Goal: Transaction & Acquisition: Purchase product/service

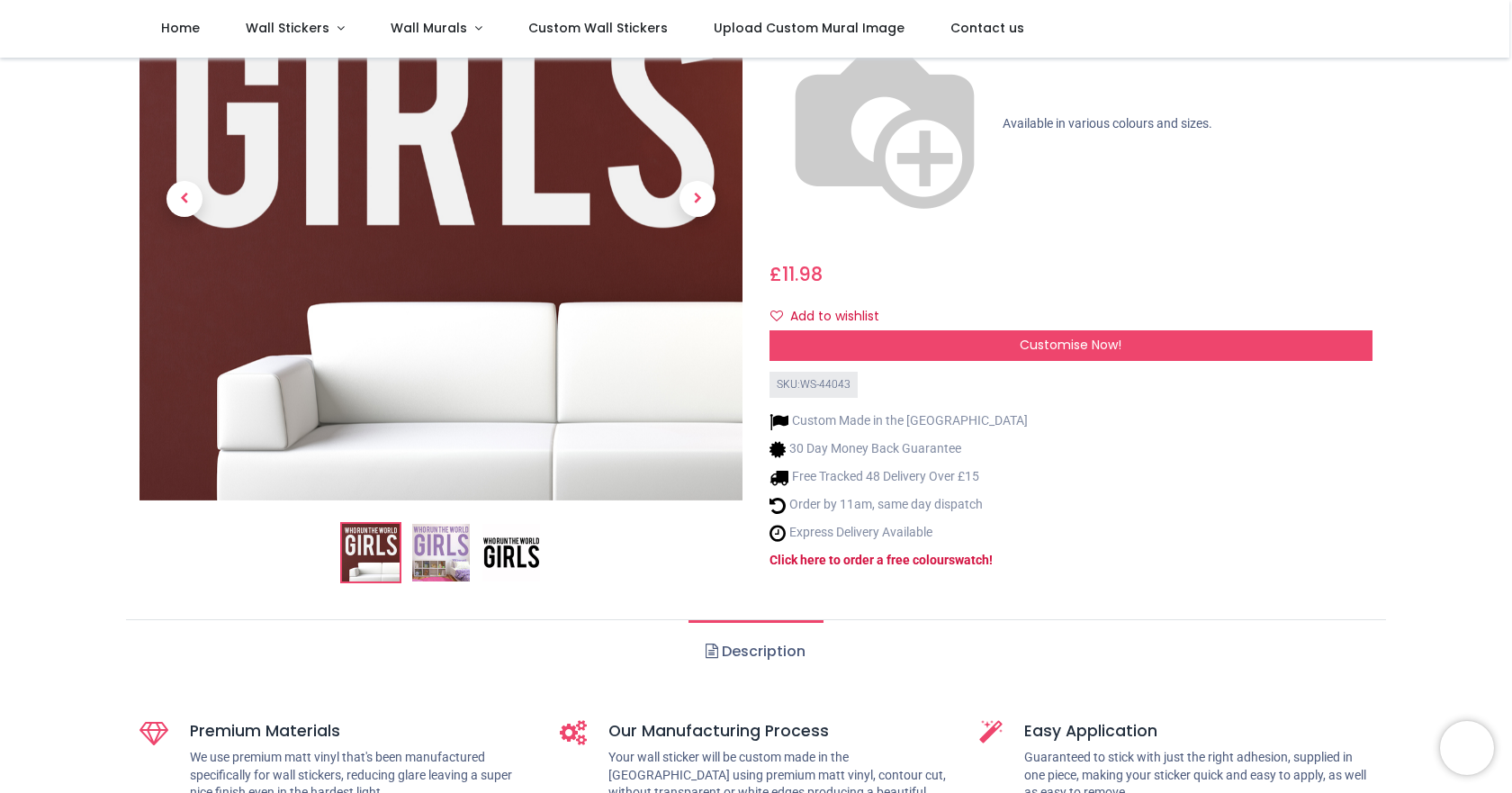
scroll to position [270, 0]
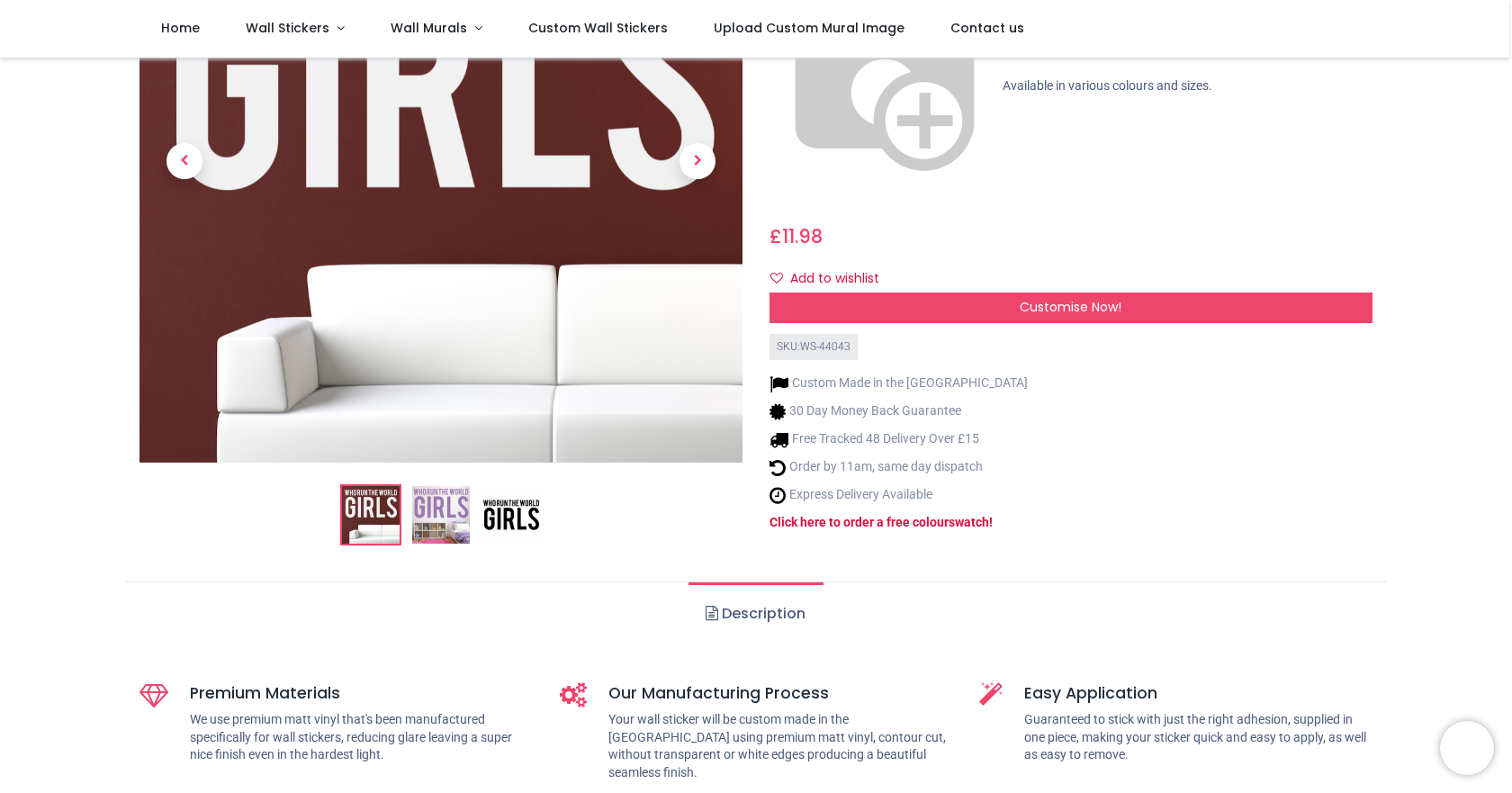
click at [427, 493] on img at bounding box center [440, 515] width 57 height 57
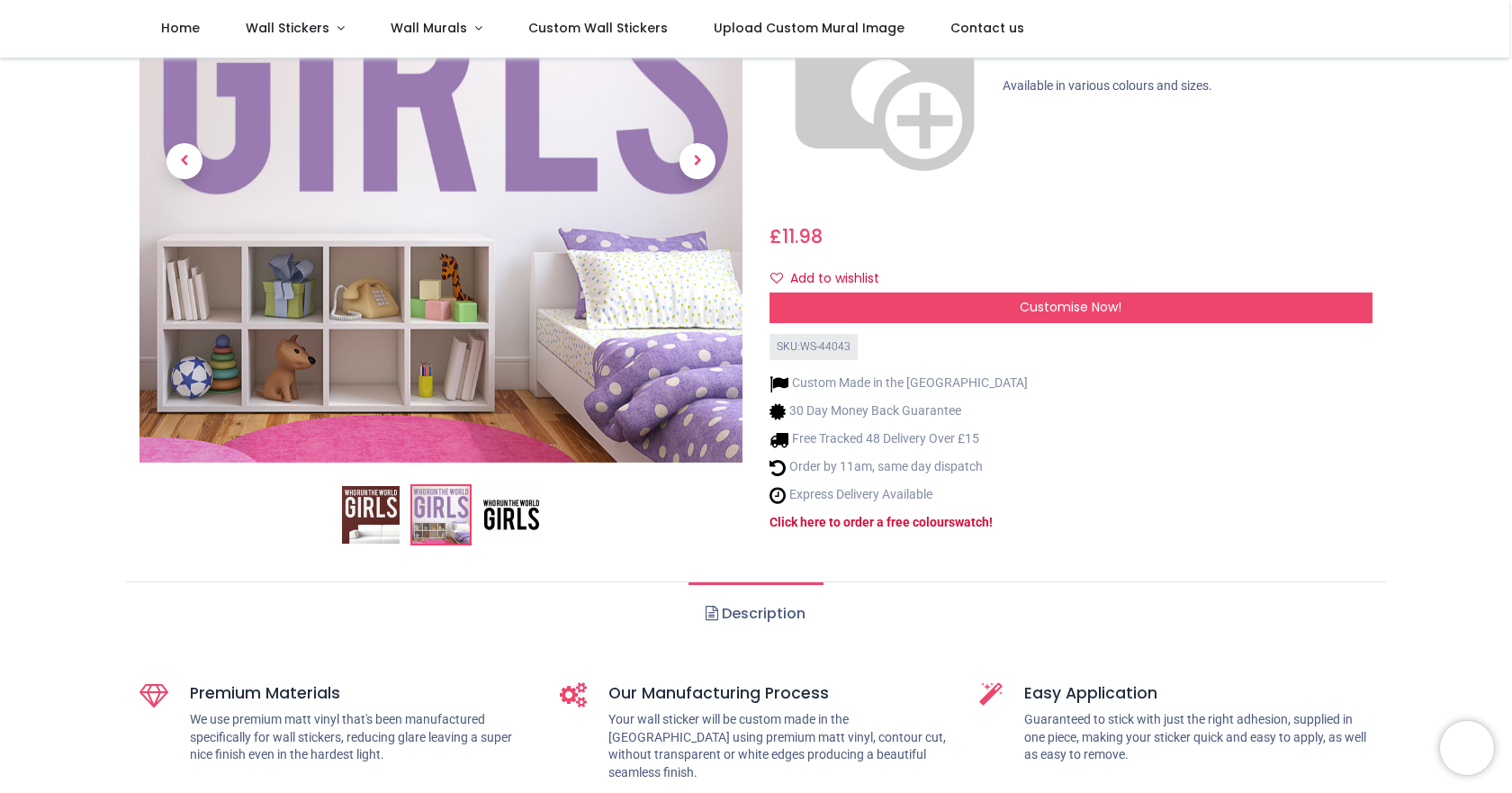
scroll to position [0, 0]
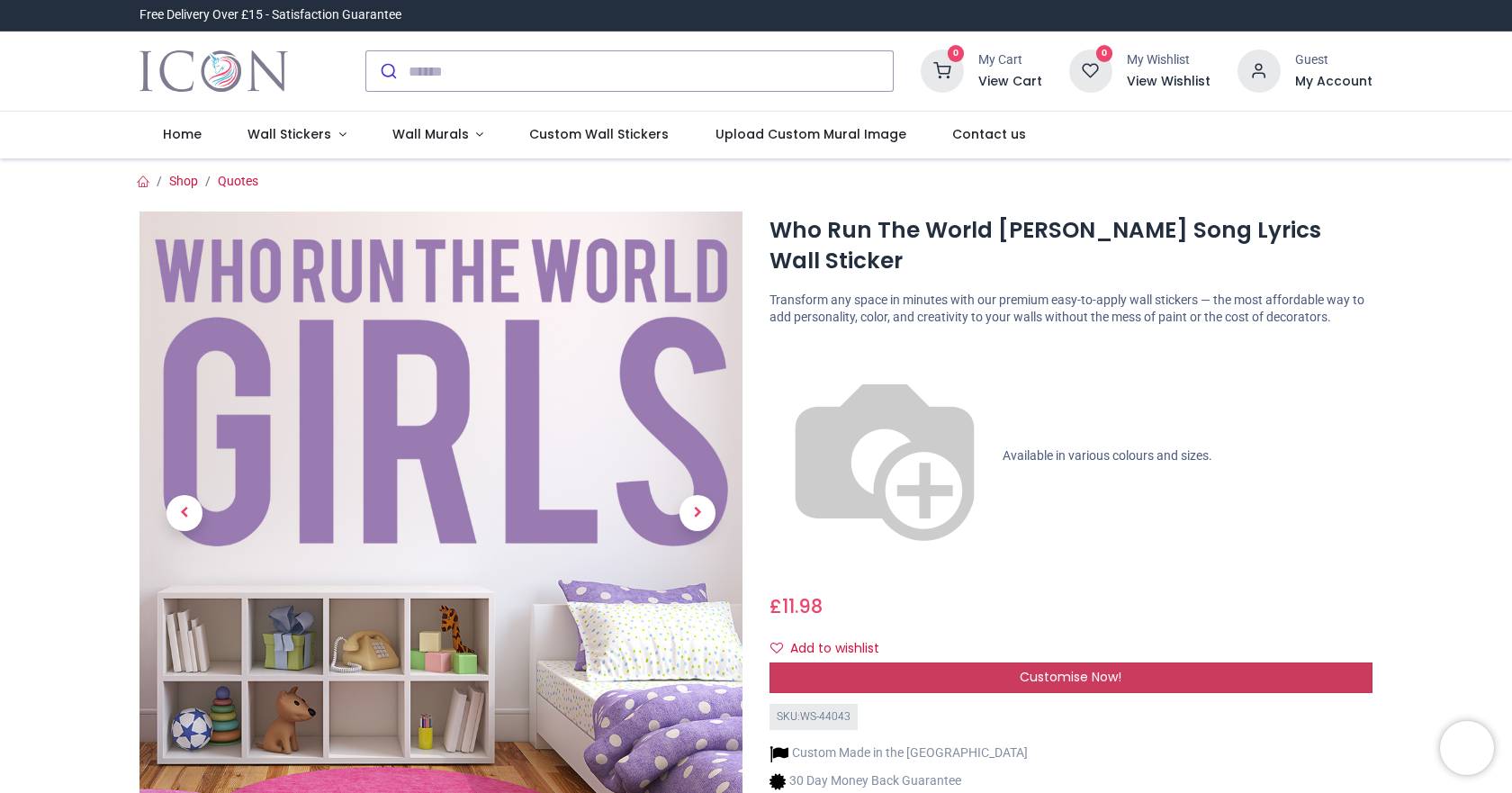
click at [1008, 662] on div "Customise Now!" at bounding box center [1071, 677] width 603 height 31
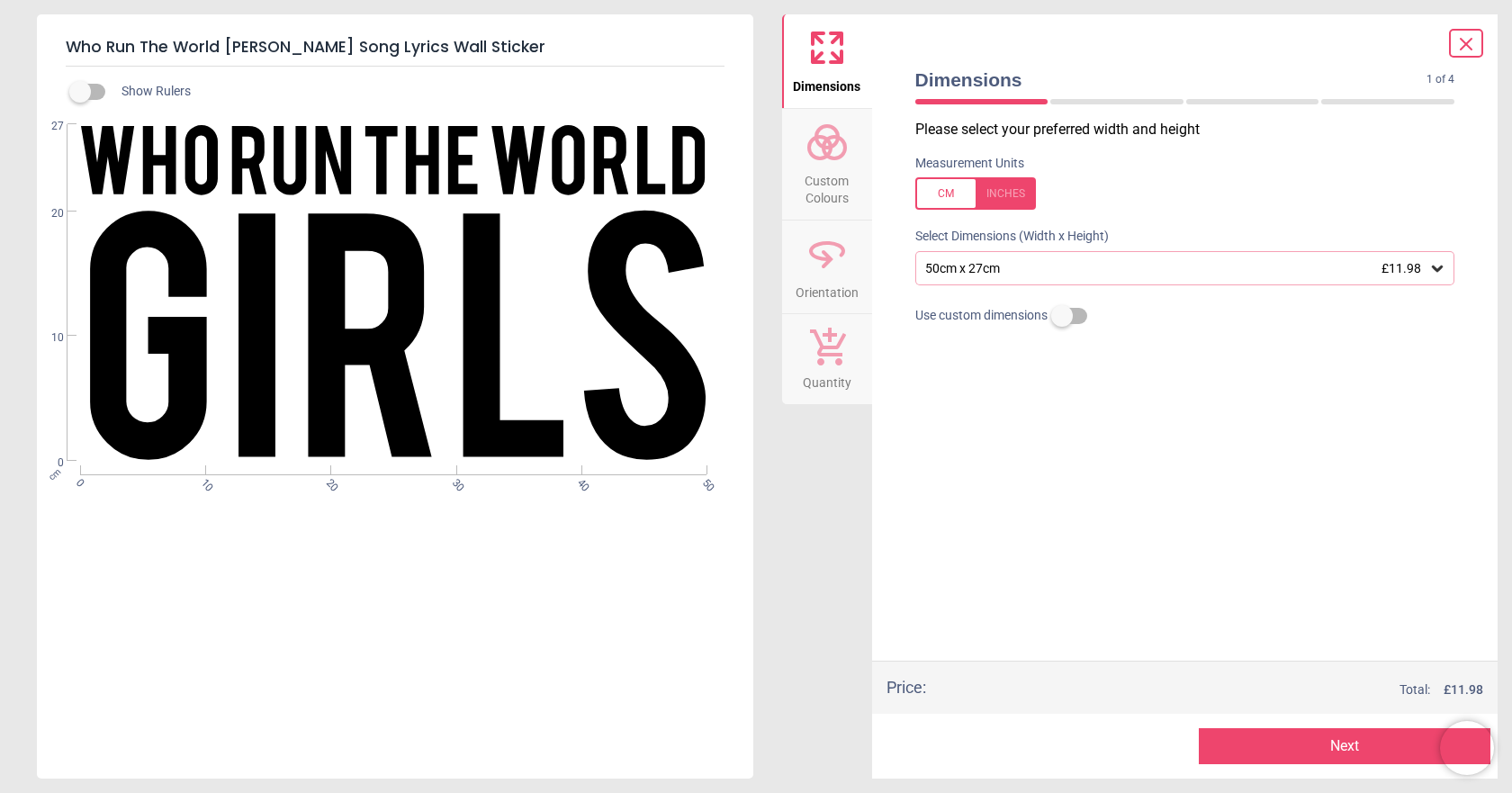
click at [824, 161] on icon at bounding box center [827, 143] width 44 height 44
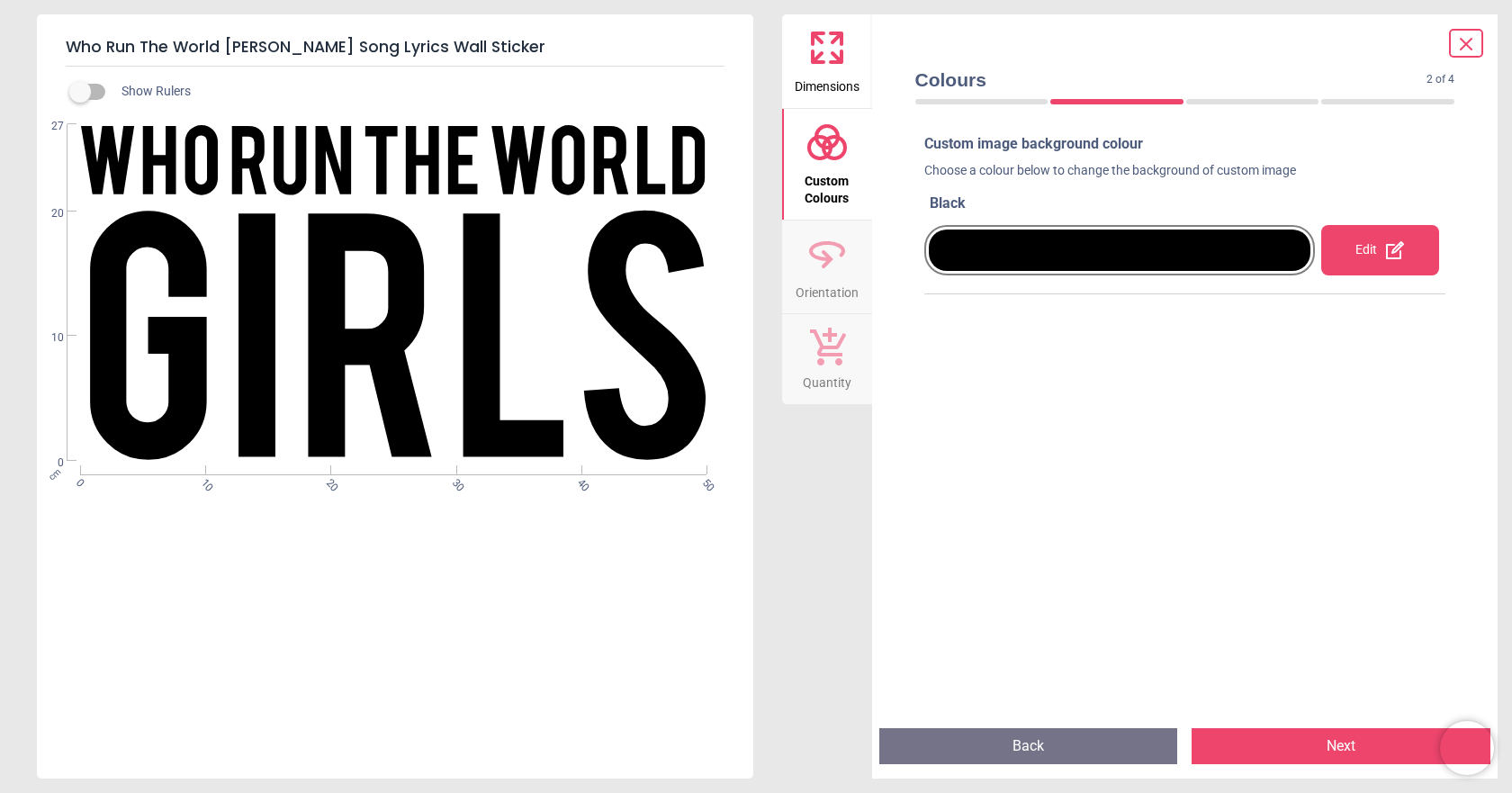
click at [1189, 242] on div at bounding box center [1119, 250] width 382 height 42
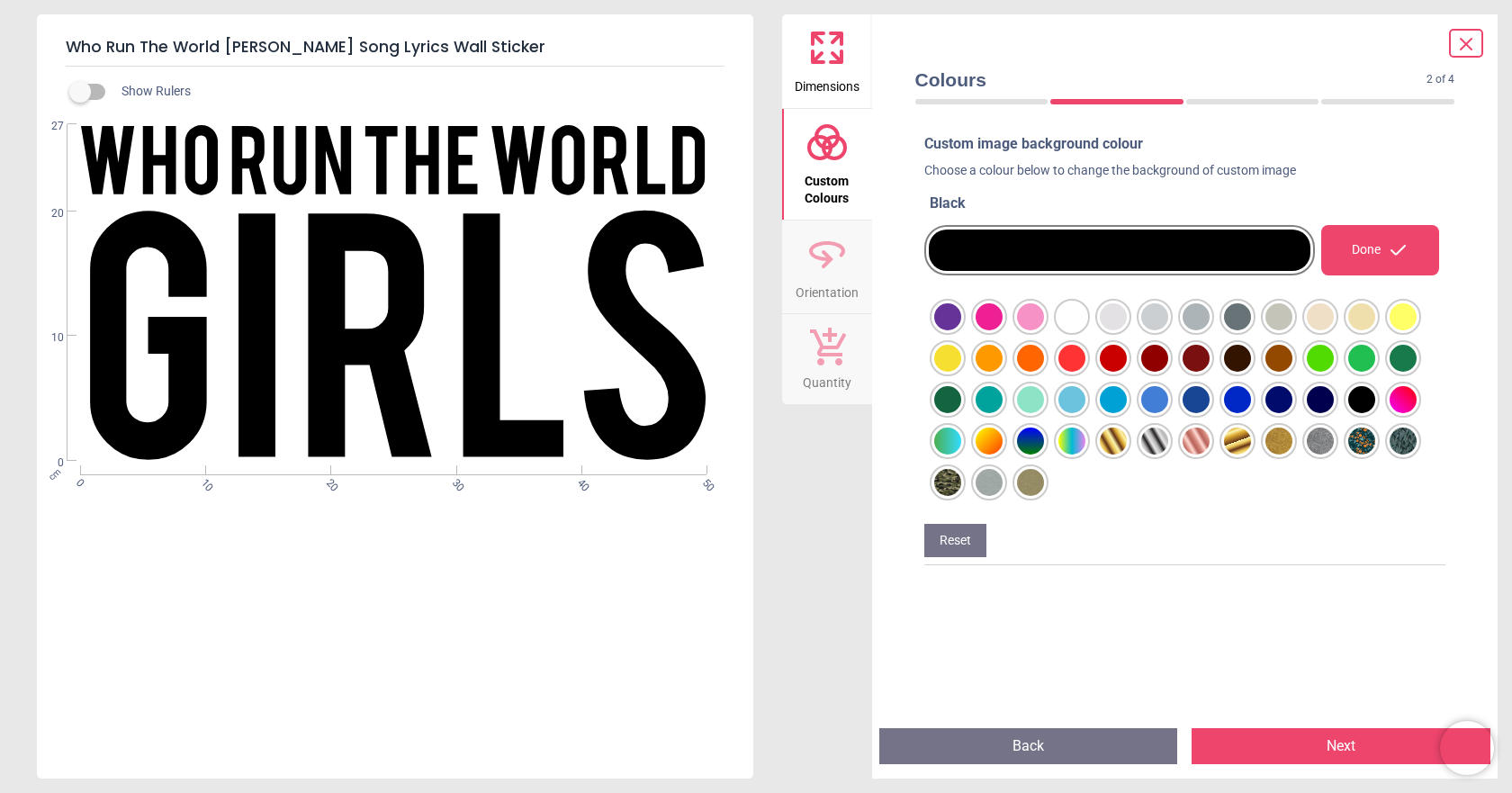
click at [940, 331] on div at bounding box center [947, 316] width 27 height 27
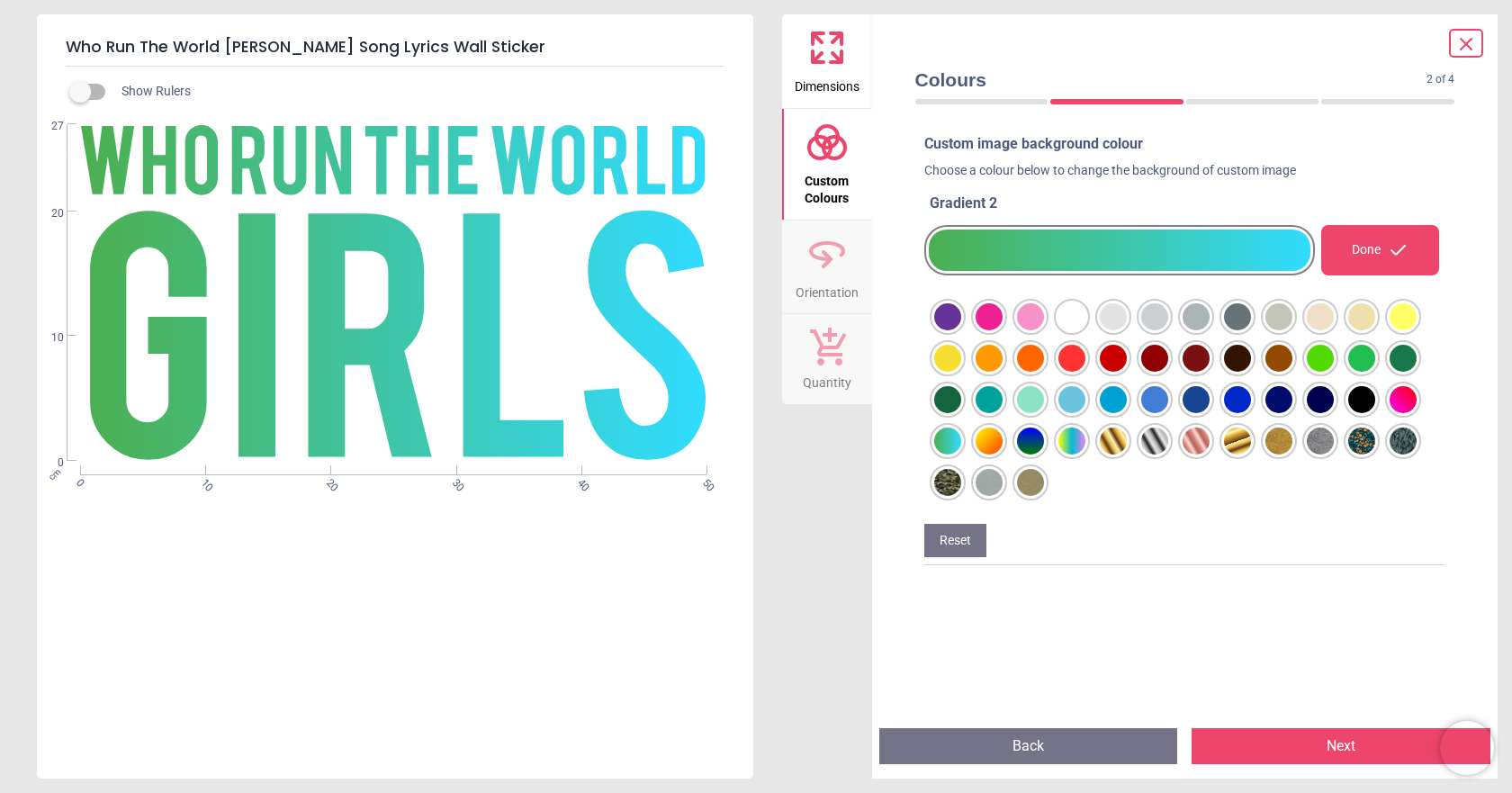
click at [961, 331] on div at bounding box center [947, 316] width 27 height 27
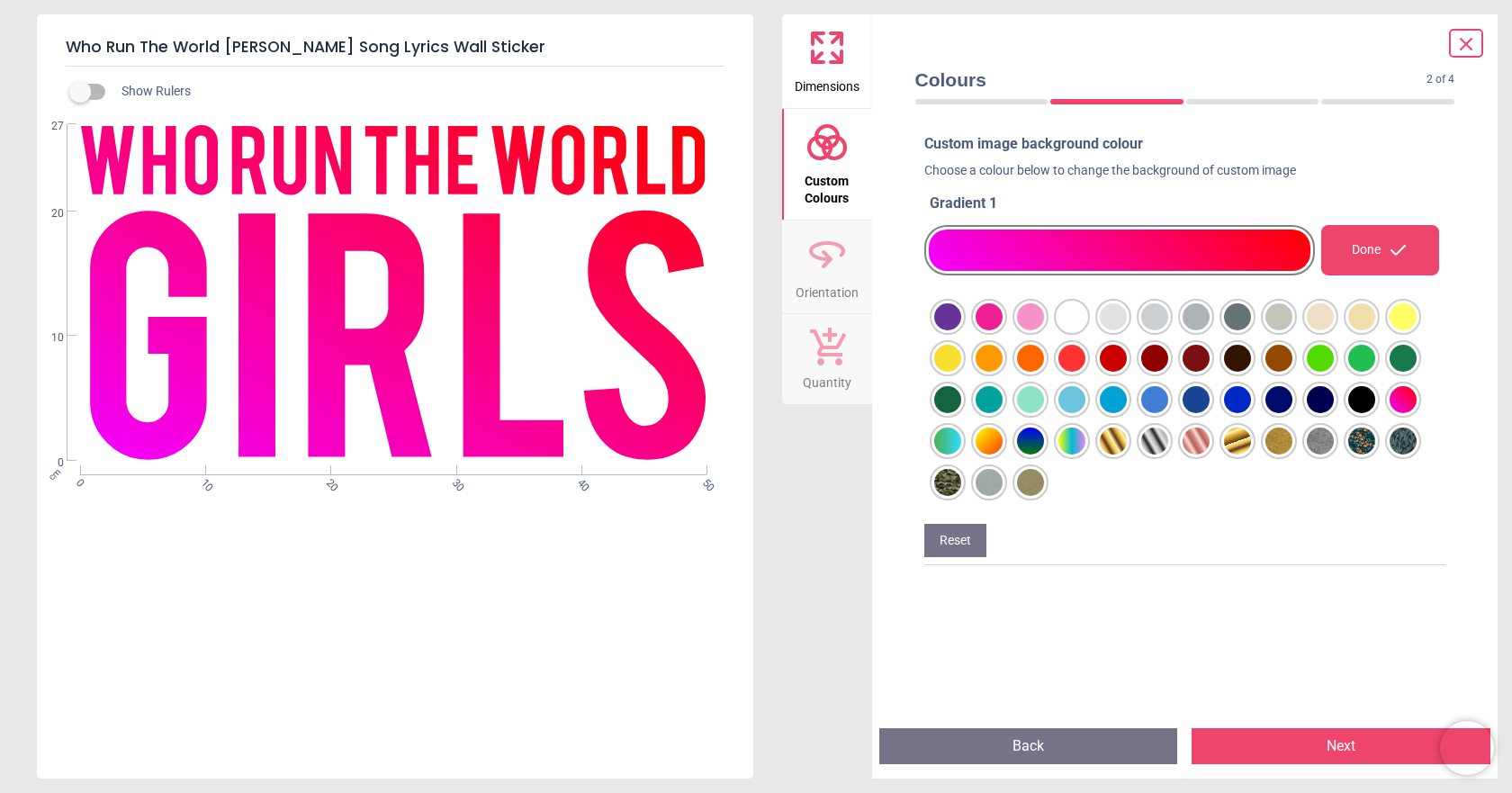
click at [834, 259] on icon at bounding box center [827, 254] width 44 height 44
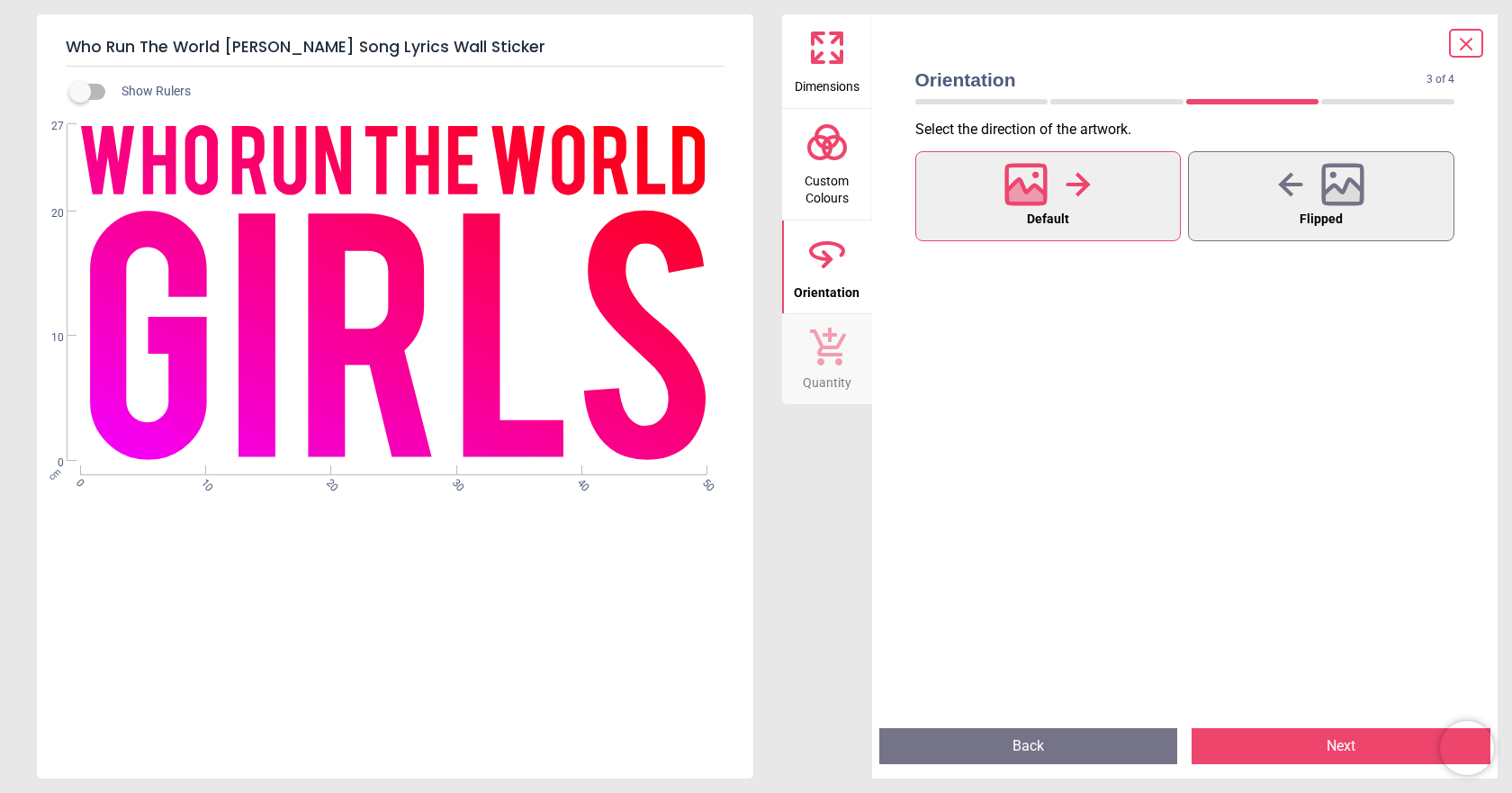
click at [833, 154] on icon at bounding box center [827, 143] width 44 height 44
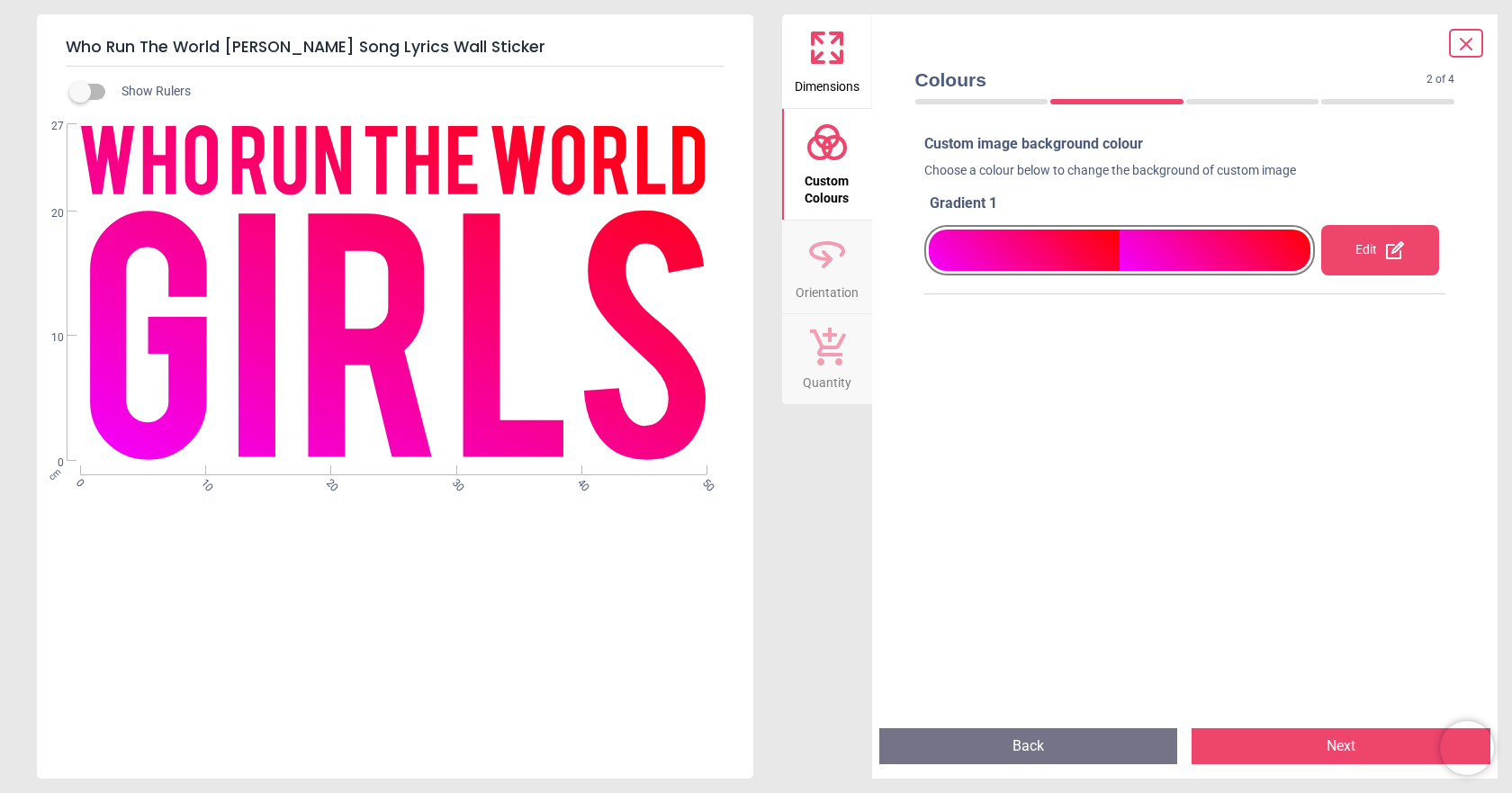
click at [828, 79] on span "Dimensions" at bounding box center [826, 82] width 64 height 27
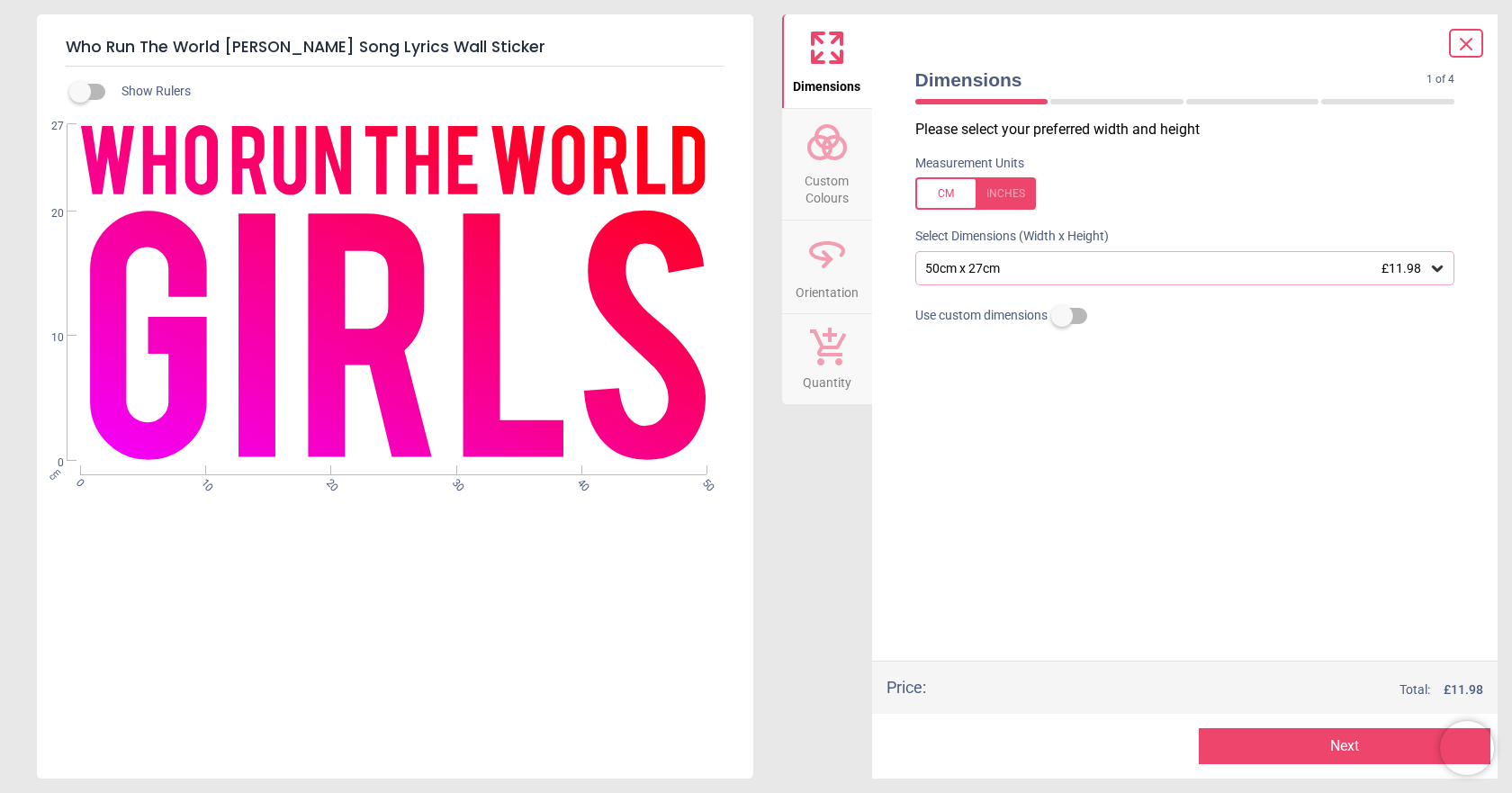
click at [813, 174] on span "Custom Colours" at bounding box center [826, 186] width 86 height 45
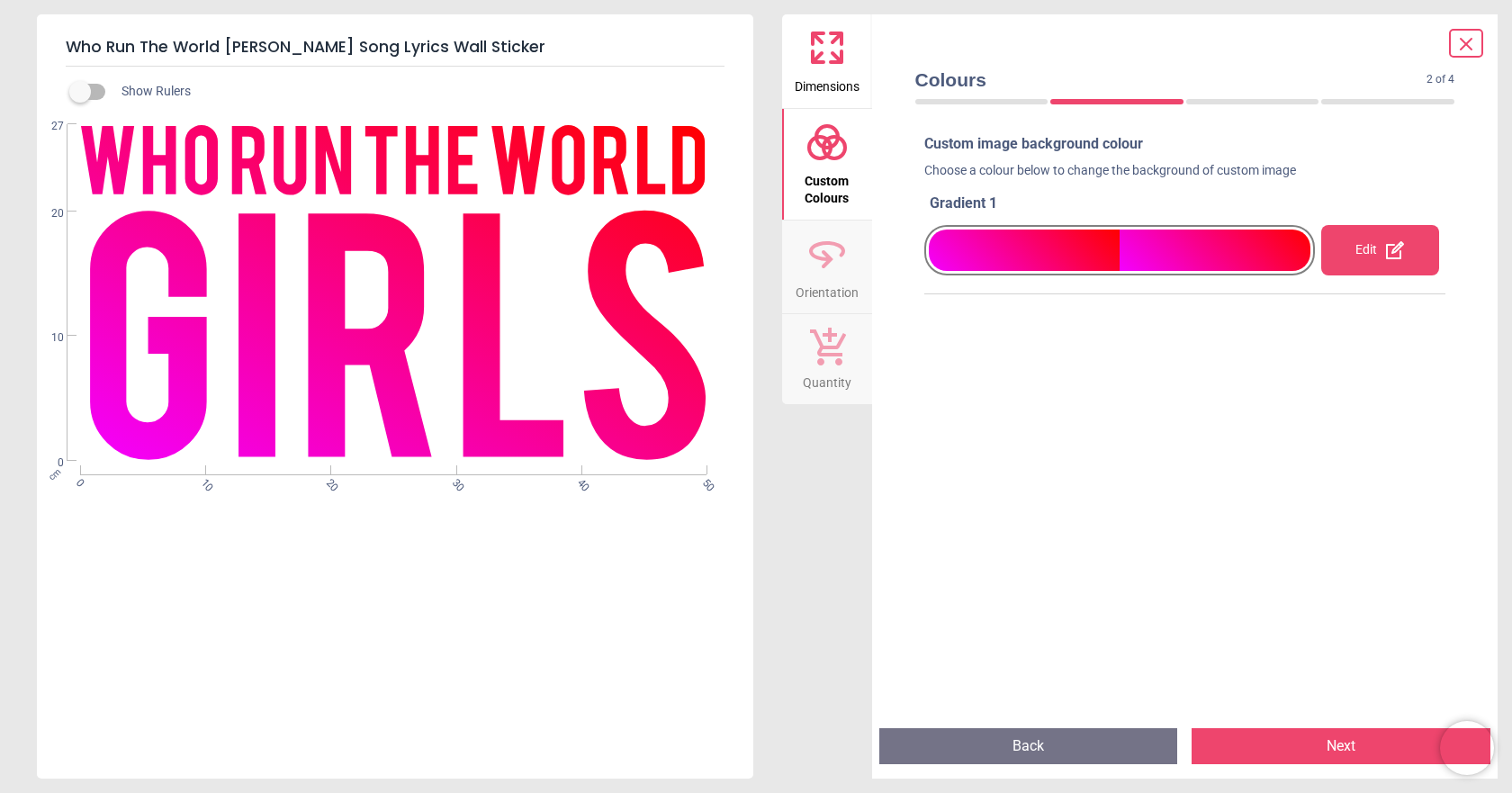
click at [809, 295] on span "Orientation" at bounding box center [827, 288] width 63 height 27
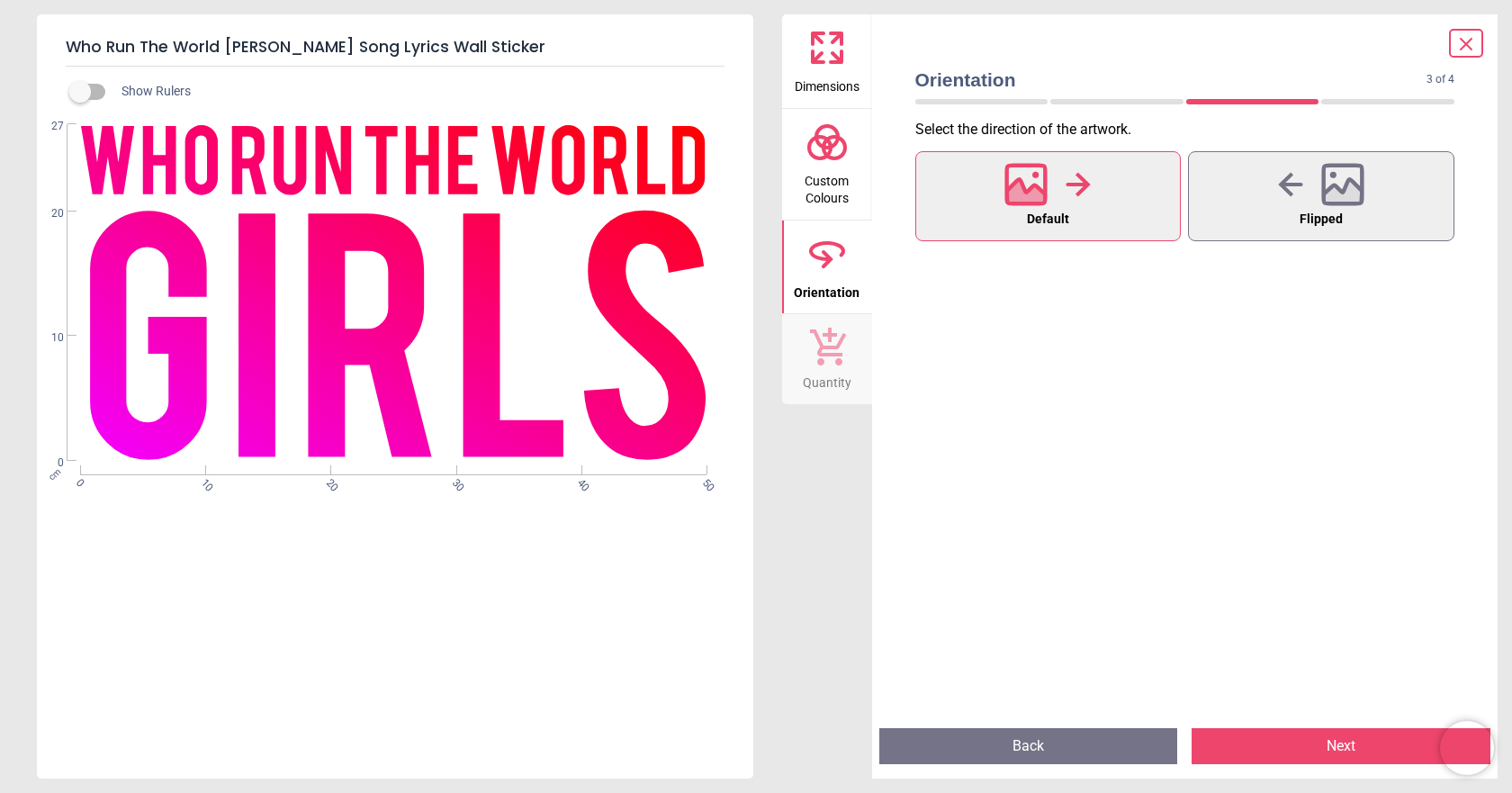
click at [815, 332] on icon at bounding box center [827, 347] width 36 height 38
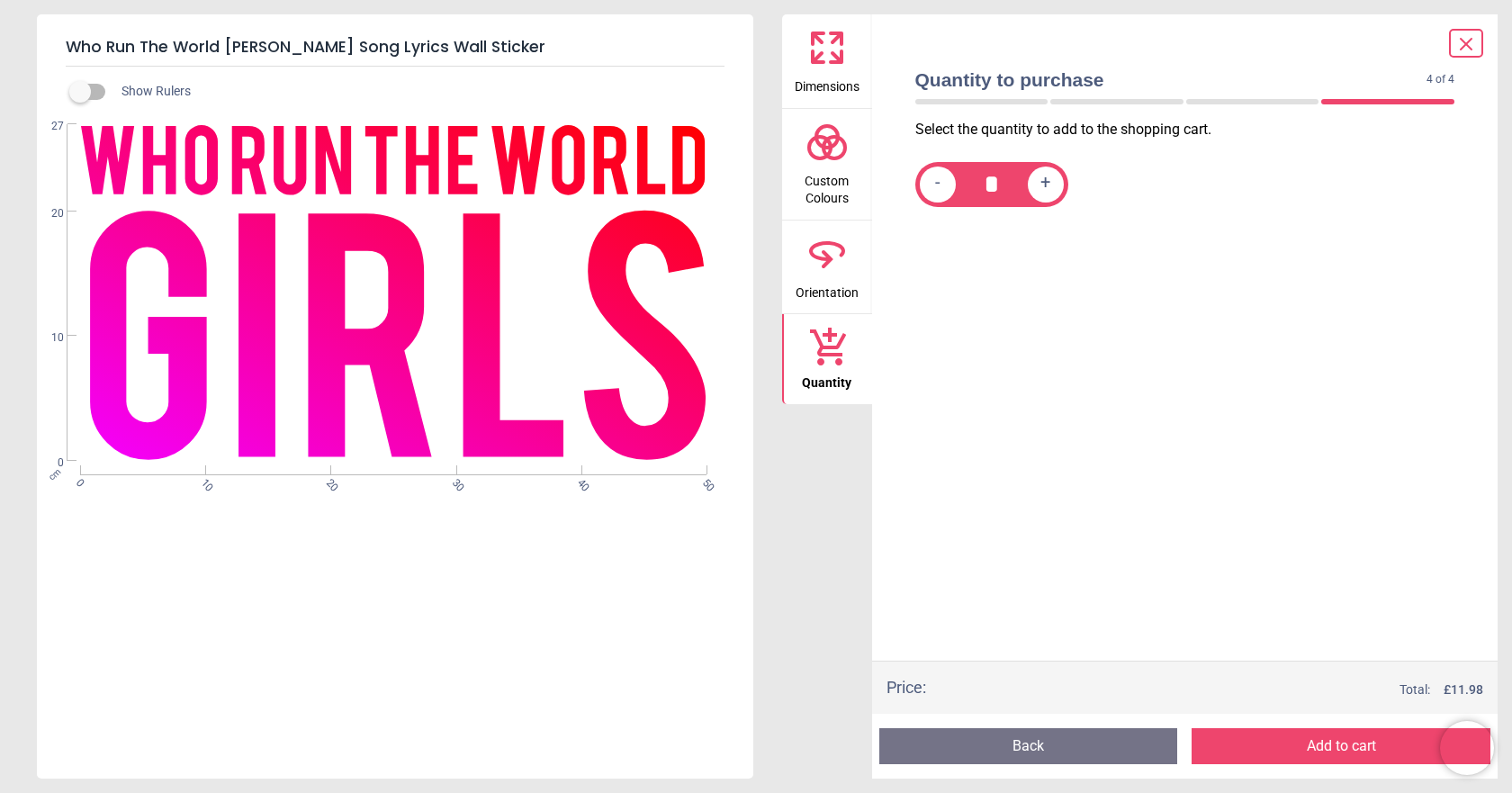
click at [821, 259] on icon at bounding box center [826, 251] width 33 height 16
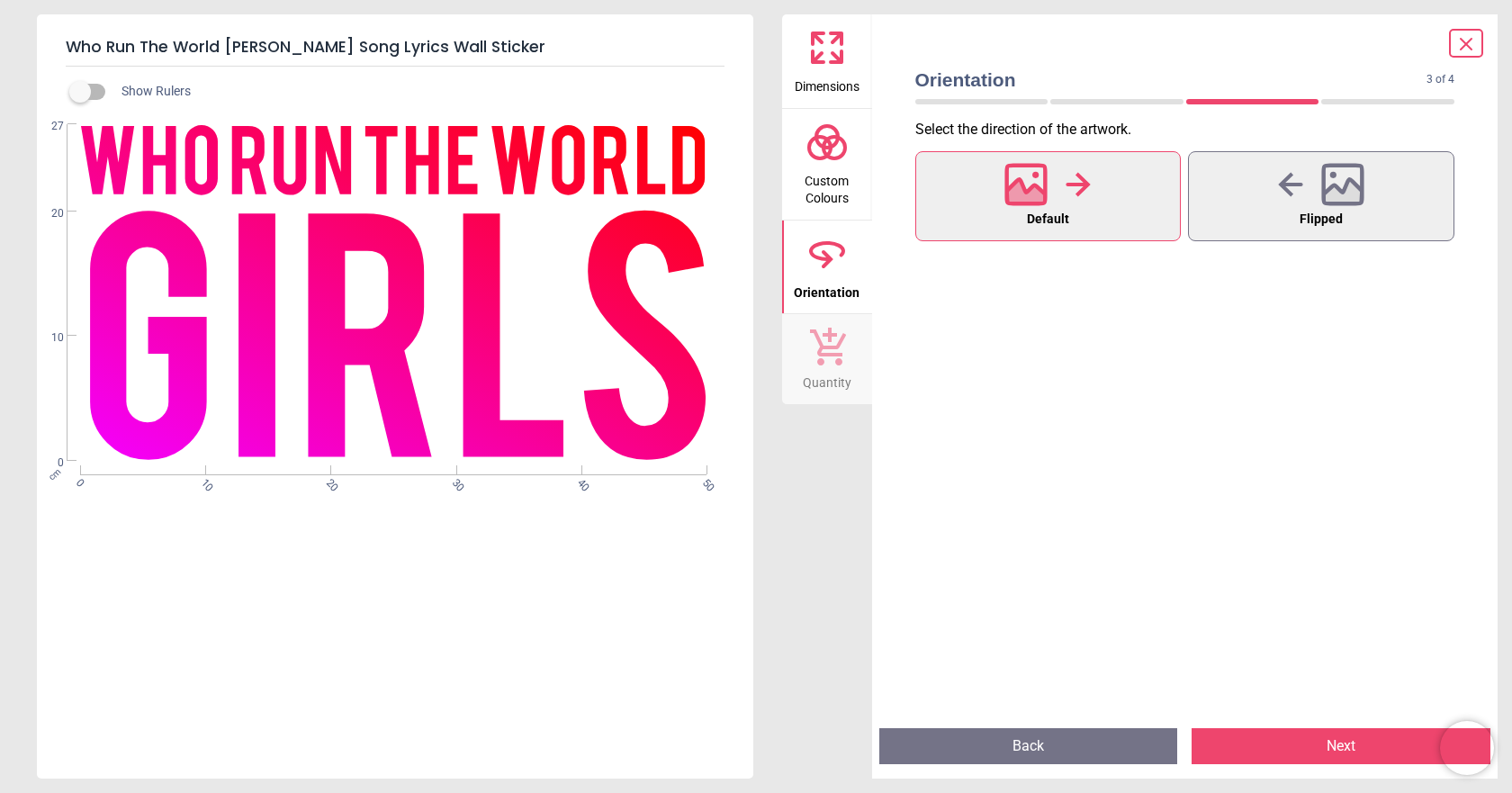
click at [825, 171] on span "Custom Colours" at bounding box center [826, 186] width 86 height 45
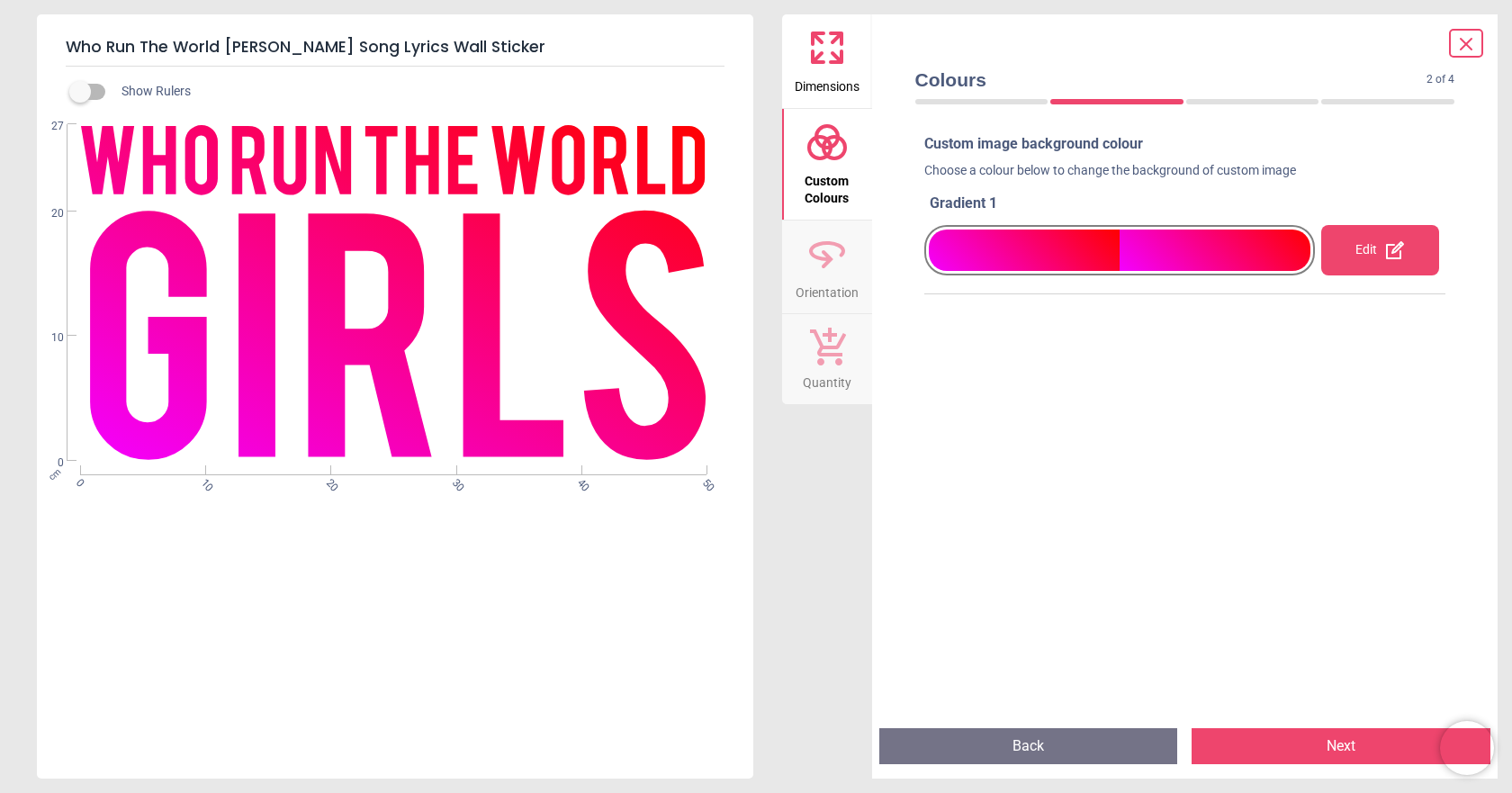
click at [814, 58] on icon at bounding box center [817, 56] width 11 height 11
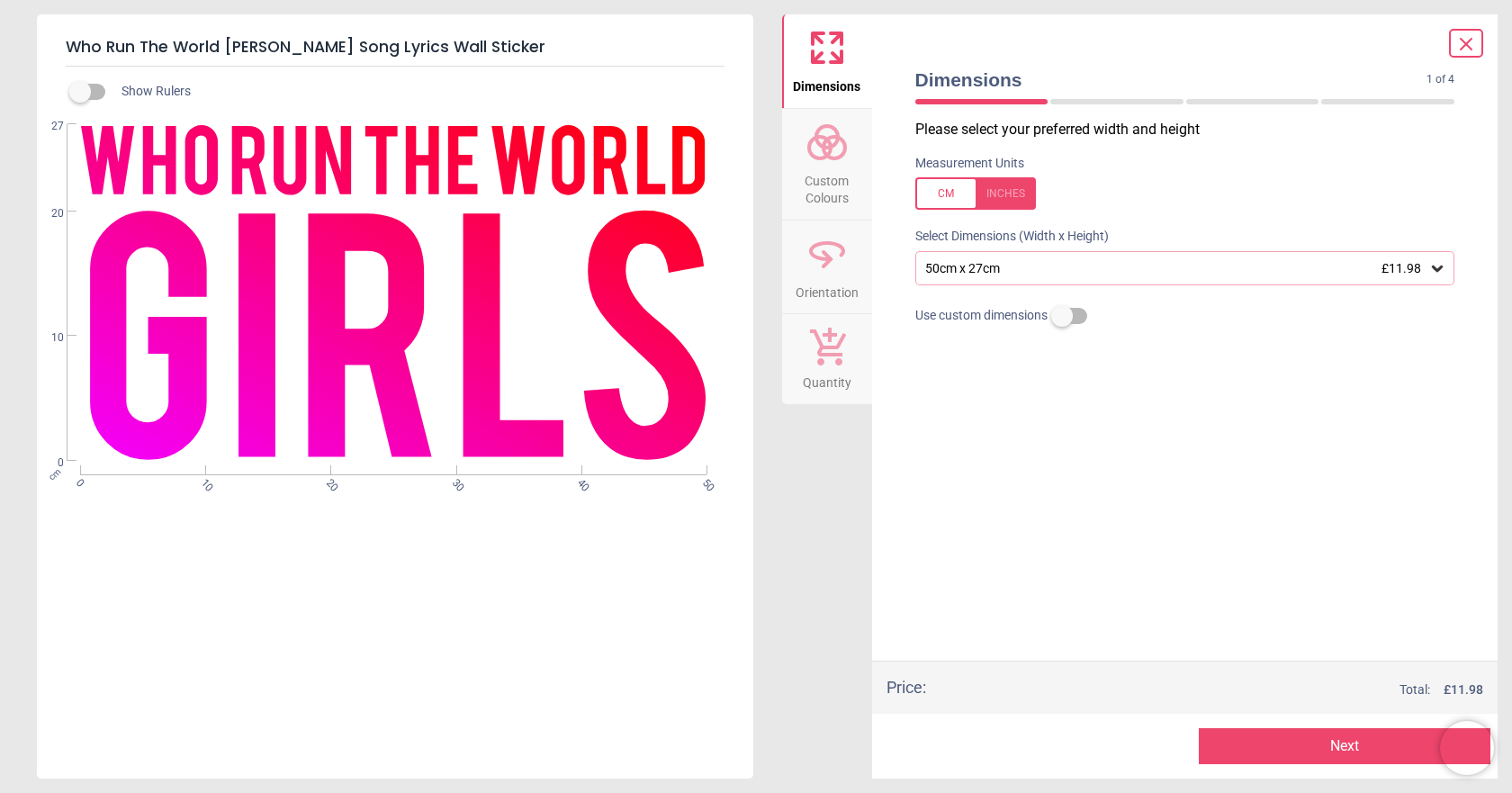
click at [1446, 272] on div "50cm x 27cm £11.98" at bounding box center [1185, 268] width 540 height 35
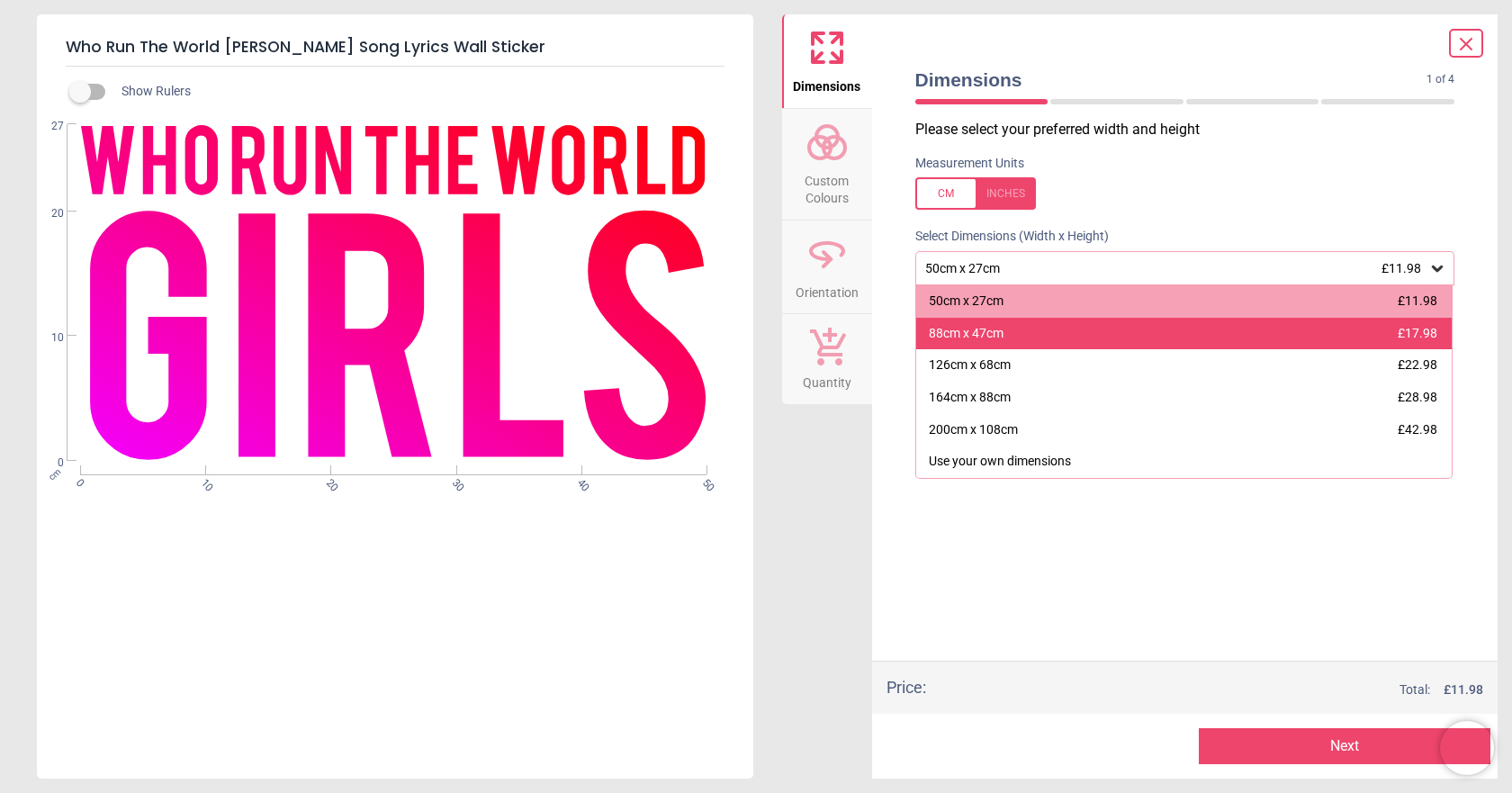
click at [1384, 343] on div "88cm x 47cm £17.98" at bounding box center [1184, 334] width 536 height 33
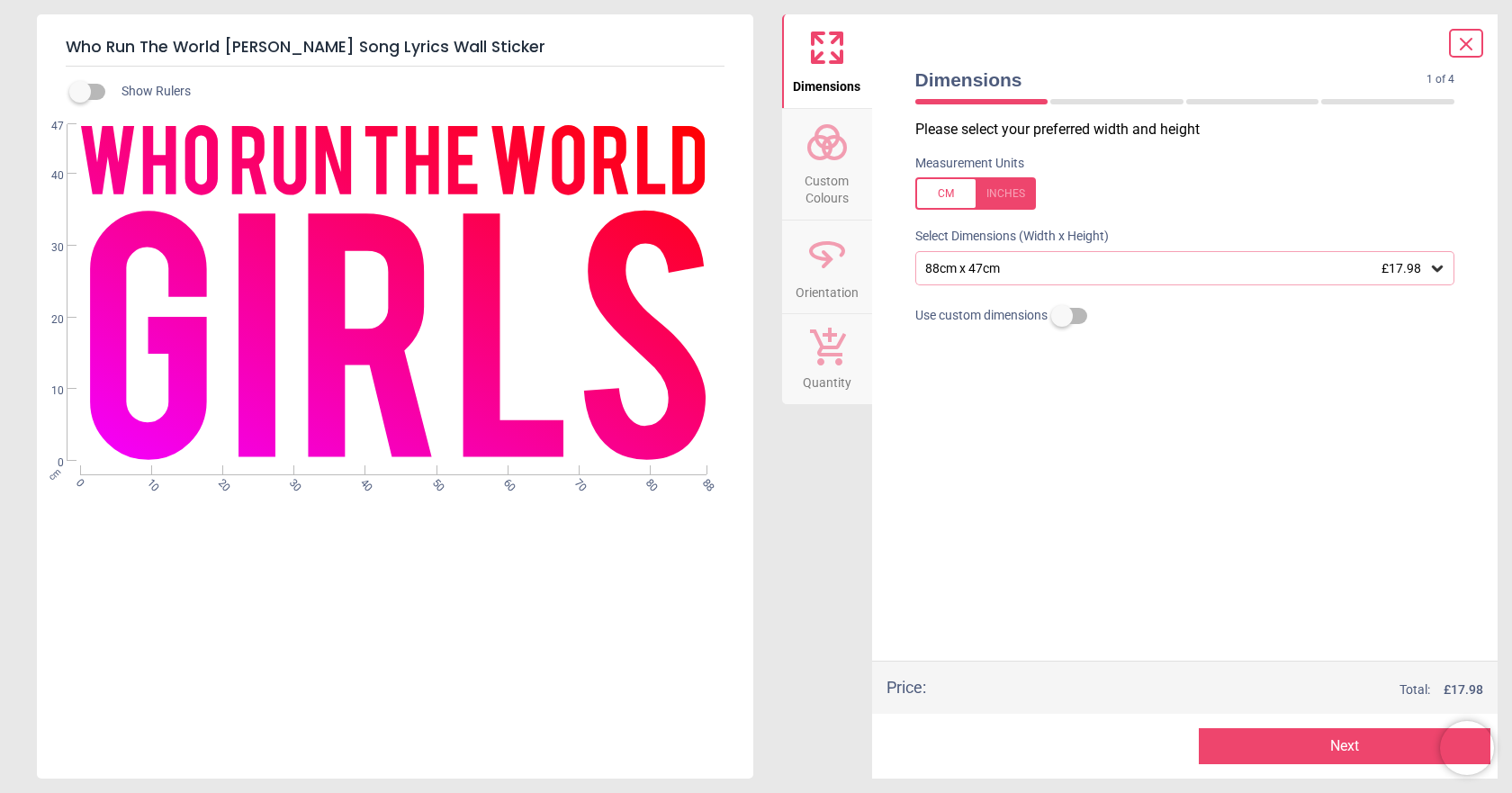
click at [1439, 271] on icon at bounding box center [1437, 268] width 11 height 6
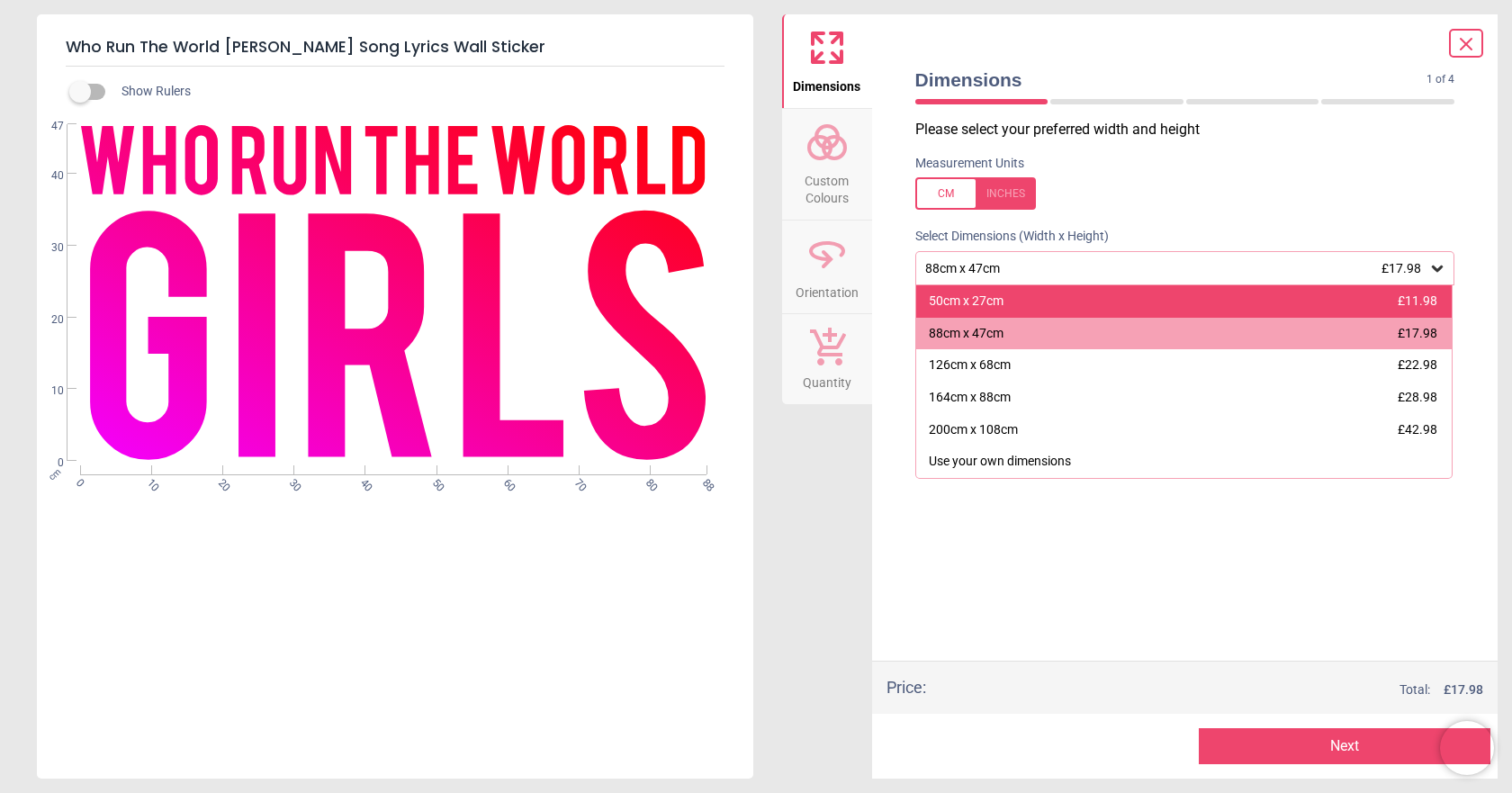
click at [1198, 300] on div "50cm x 27cm £11.98" at bounding box center [1184, 301] width 536 height 33
